Goal: Transaction & Acquisition: Purchase product/service

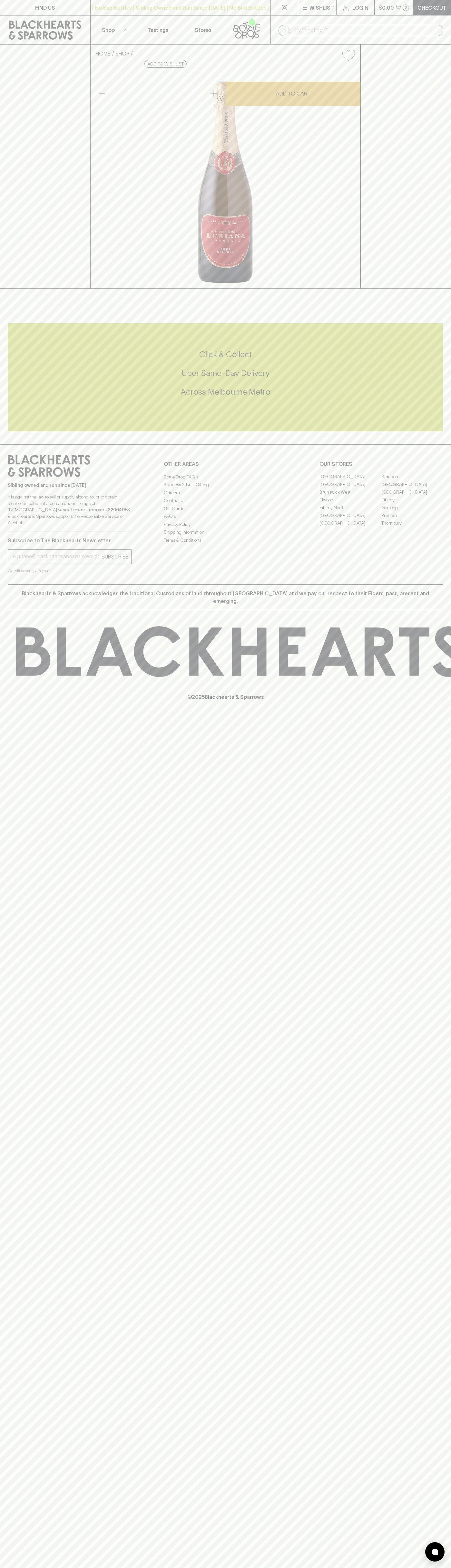
click at [451, 4] on link "Checkout" at bounding box center [433, 7] width 38 height 15
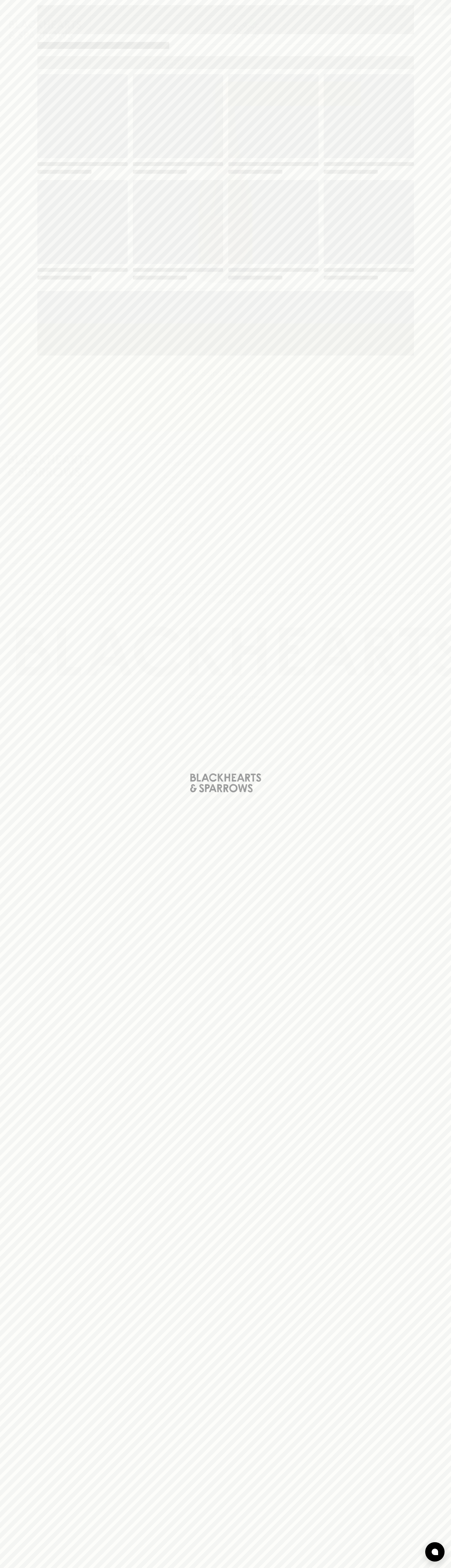
click at [449, 1494] on div "Loading" at bounding box center [226, 784] width 451 height 1568
click at [130, 1568] on html "FIND US | No Bad Bottles | Sibling Owned and Run Since 2006 | No Bad Bottles | …" at bounding box center [226, 784] width 451 height 1568
click at [18, 847] on div "Loading" at bounding box center [226, 784] width 451 height 1568
